Goal: Information Seeking & Learning: Learn about a topic

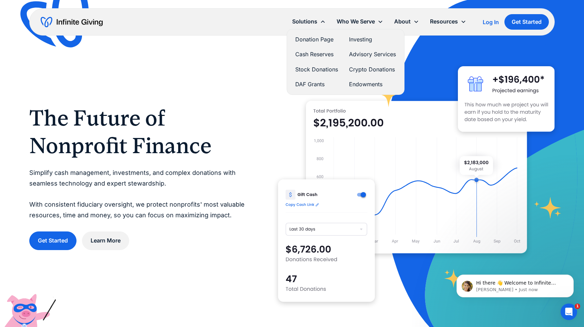
click at [301, 38] on link "Donation Page" at bounding box center [316, 39] width 43 height 9
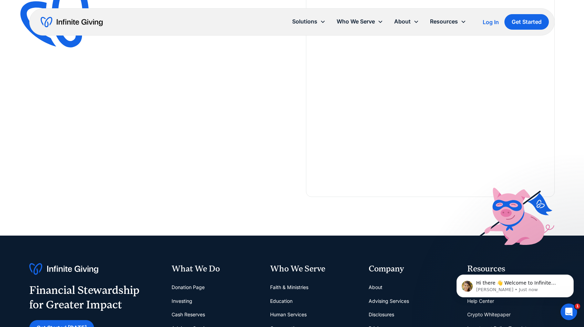
scroll to position [1399, 0]
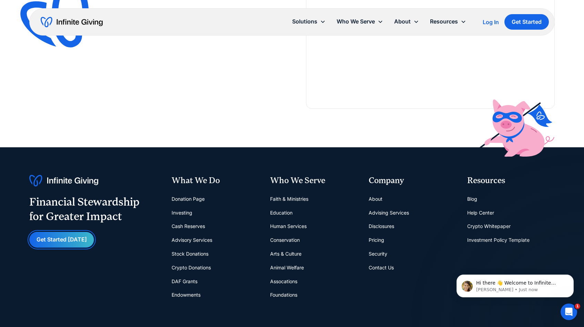
click at [75, 240] on link "Get Started [DATE]" at bounding box center [61, 240] width 65 height 16
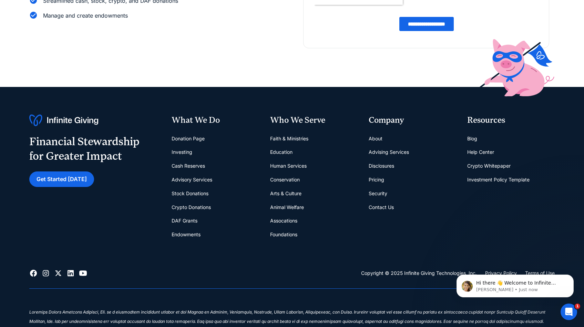
scroll to position [166, 0]
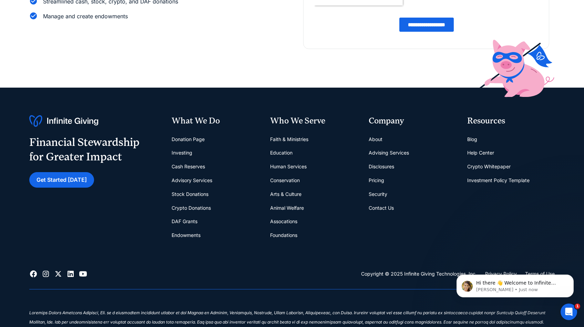
click at [377, 176] on link "Pricing" at bounding box center [377, 180] width 16 height 14
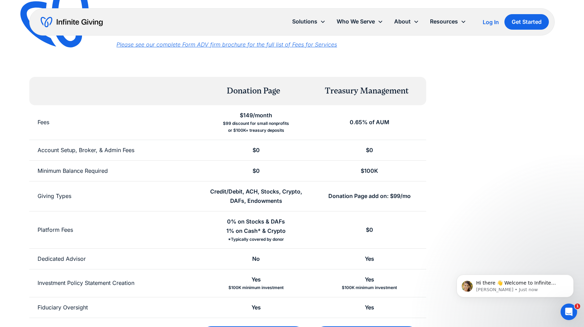
scroll to position [104, 0]
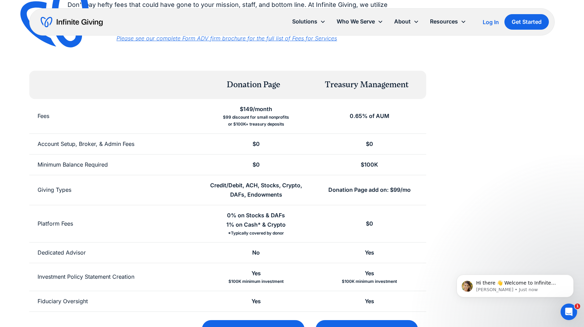
click at [247, 125] on div "$99 discount for small nonprofits or $100K+ treasury deposits" at bounding box center [256, 121] width 66 height 14
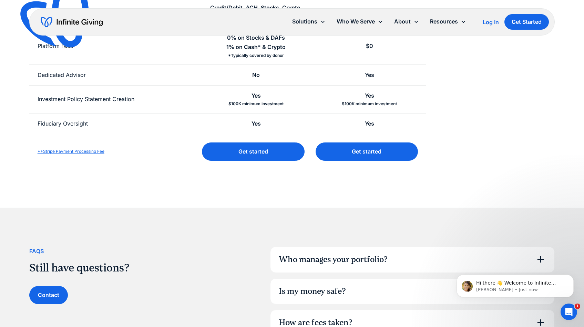
scroll to position [417, 0]
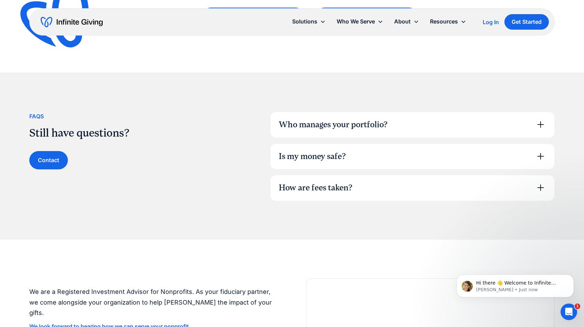
click at [315, 122] on div "Who manages your portfolio?" at bounding box center [333, 125] width 109 height 12
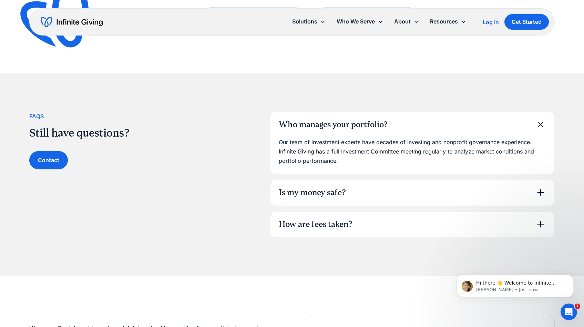
click at [315, 122] on div "Who manages your portfolio?" at bounding box center [333, 125] width 109 height 12
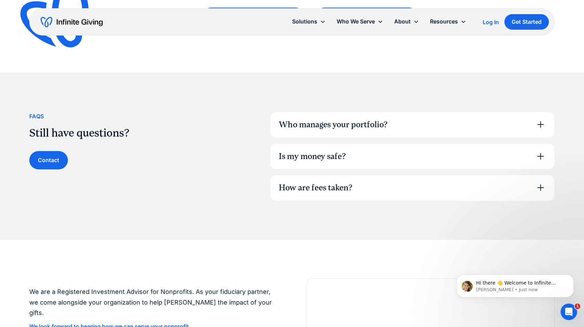
click at [298, 163] on div "Is my money safe?" at bounding box center [412, 156] width 284 height 25
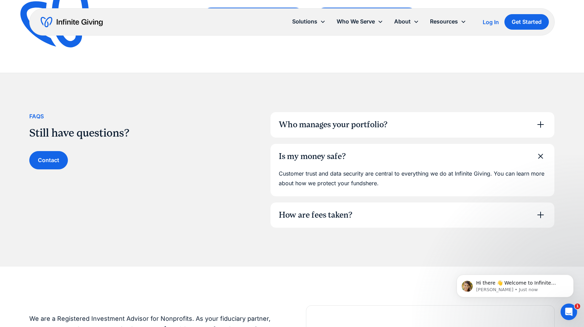
click at [298, 163] on div "Is my money safe?" at bounding box center [412, 156] width 284 height 25
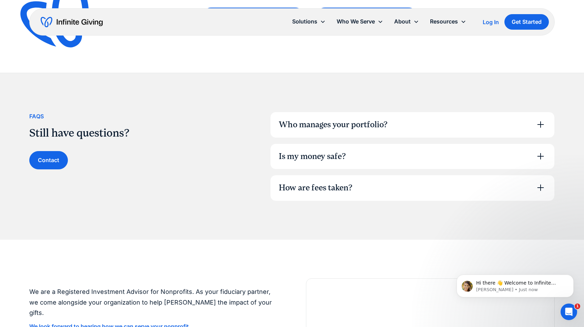
click at [293, 191] on div "How are fees taken?" at bounding box center [316, 188] width 74 height 12
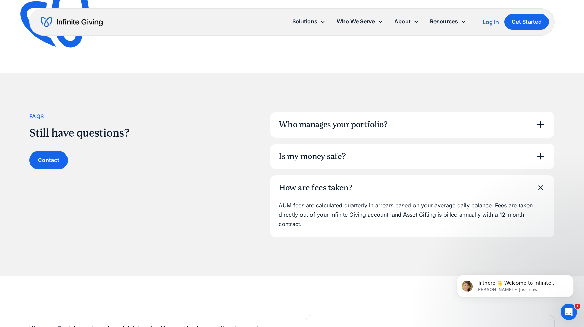
click at [293, 191] on div "How are fees taken?" at bounding box center [316, 188] width 74 height 12
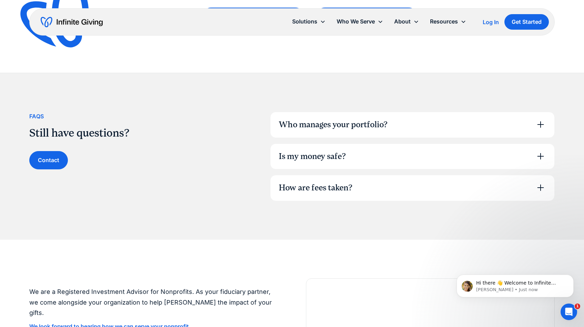
scroll to position [0, 0]
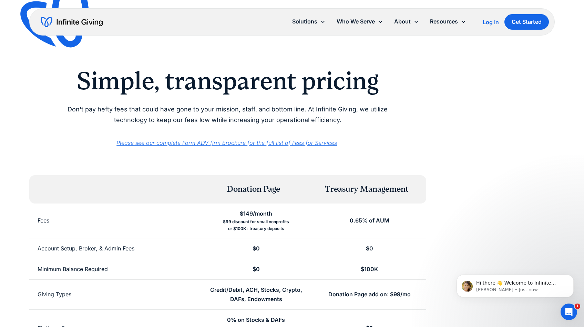
click at [252, 144] on em "Please see our complete Form ADV firm brochure for the full list of Fees for Se…" at bounding box center [226, 142] width 220 height 7
